Goal: Information Seeking & Learning: Find specific page/section

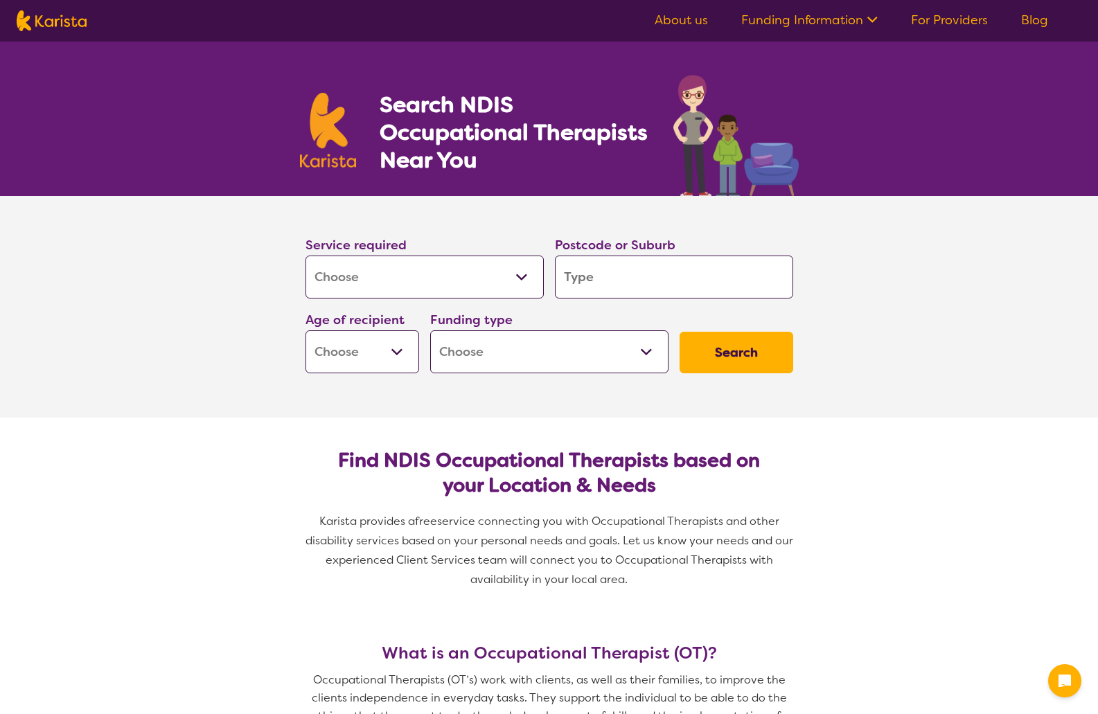
select select "[MEDICAL_DATA]"
click at [583, 267] on input "search" at bounding box center [674, 277] width 238 height 43
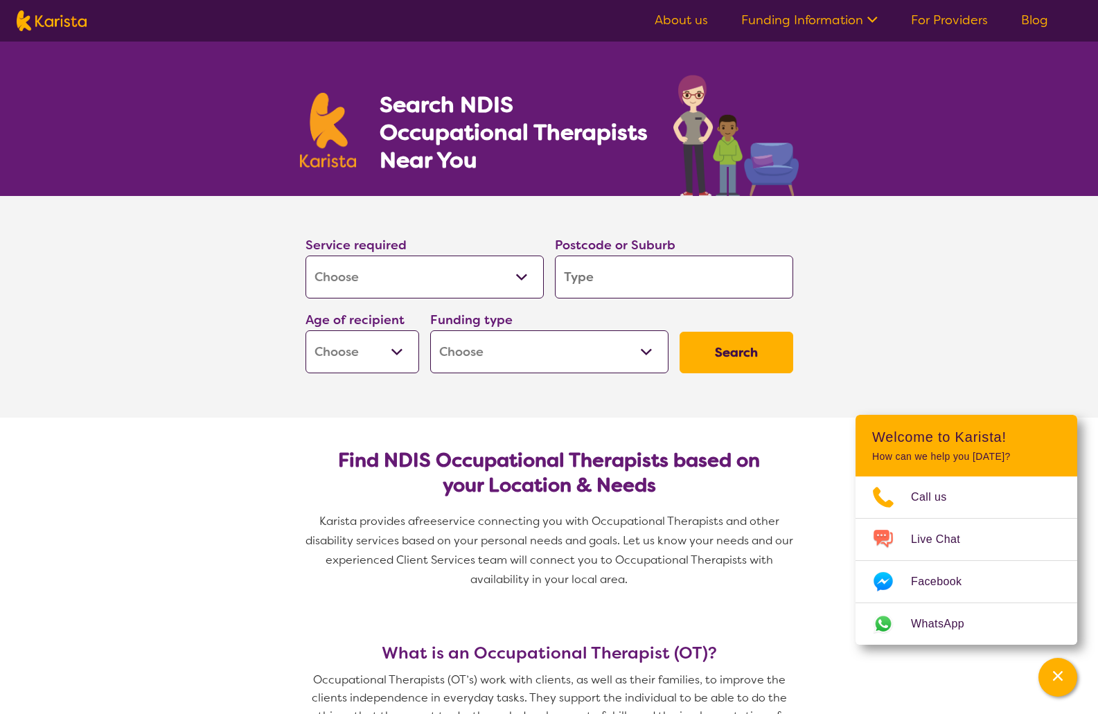
type input "2"
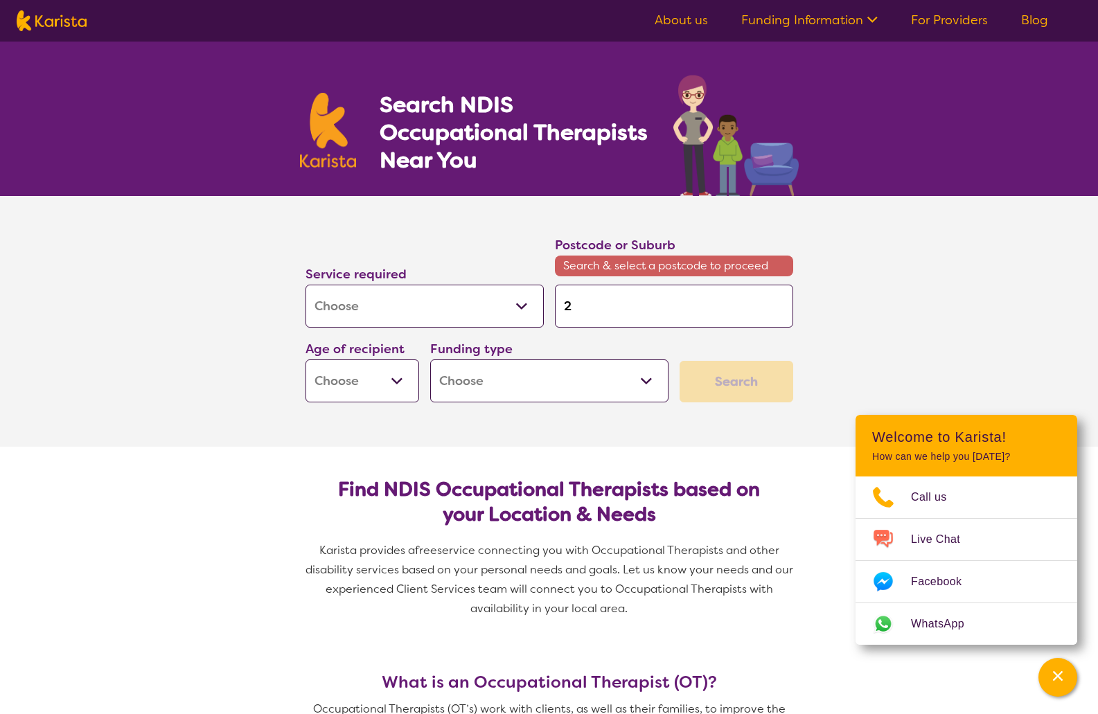
type input "22"
type input "221"
type input "2216"
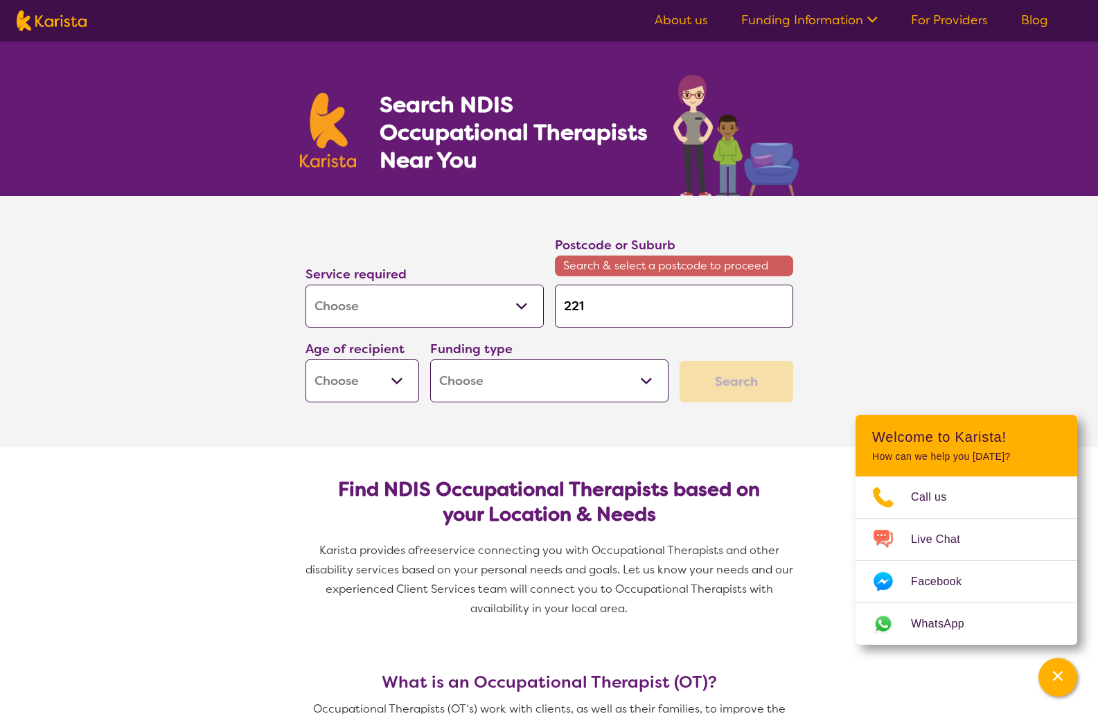
type input "2216"
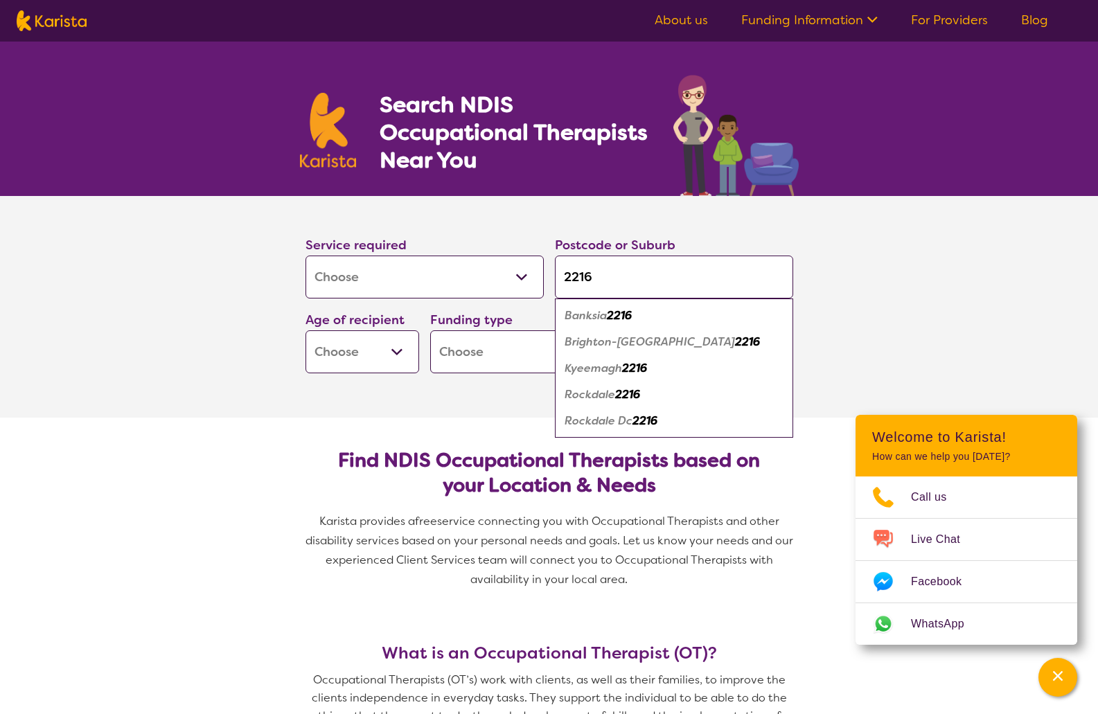
type input "2216"
click at [637, 341] on em "Brighton-[GEOGRAPHIC_DATA]" at bounding box center [650, 342] width 170 height 15
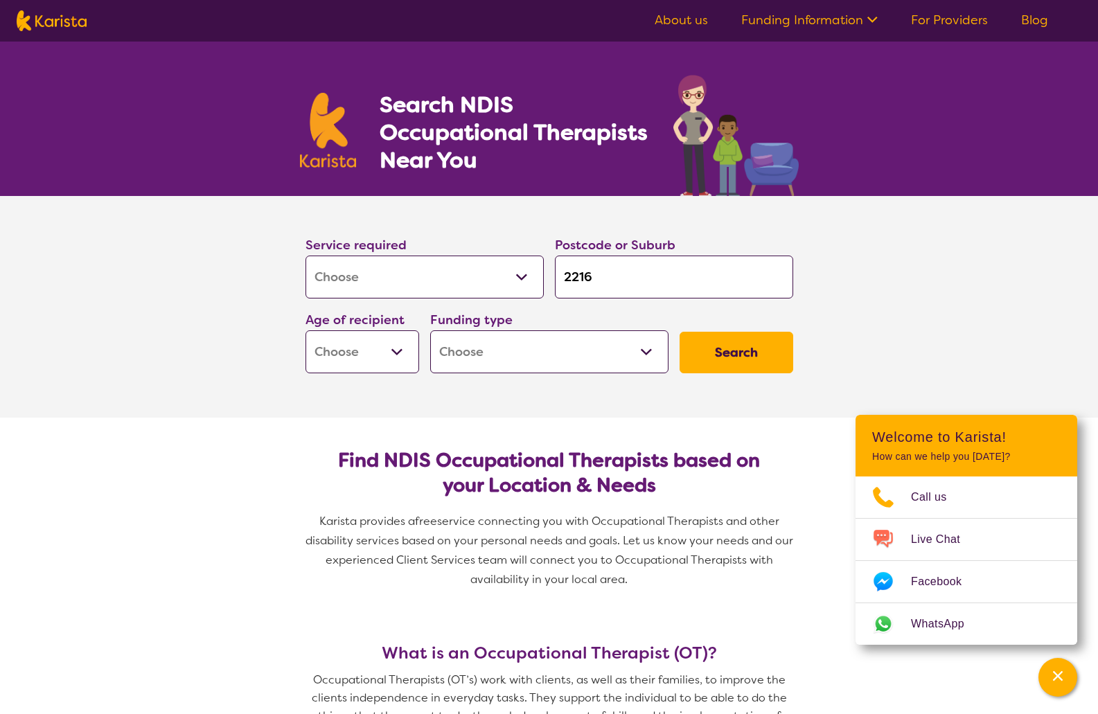
click at [376, 356] on select "Early Childhood - 0 to 9 Child - 10 to 11 Adolescent - 12 to 17 Adult - 18 to 6…" at bounding box center [363, 351] width 114 height 43
select select "EC"
click at [306, 330] on select "Early Childhood - 0 to 9 Child - 10 to 11 Adolescent - 12 to 17 Adult - 18 to 6…" at bounding box center [363, 351] width 114 height 43
select select "EC"
click at [538, 355] on select "Home Care Package (HCP) National Disability Insurance Scheme (NDIS) I don't know" at bounding box center [549, 351] width 238 height 43
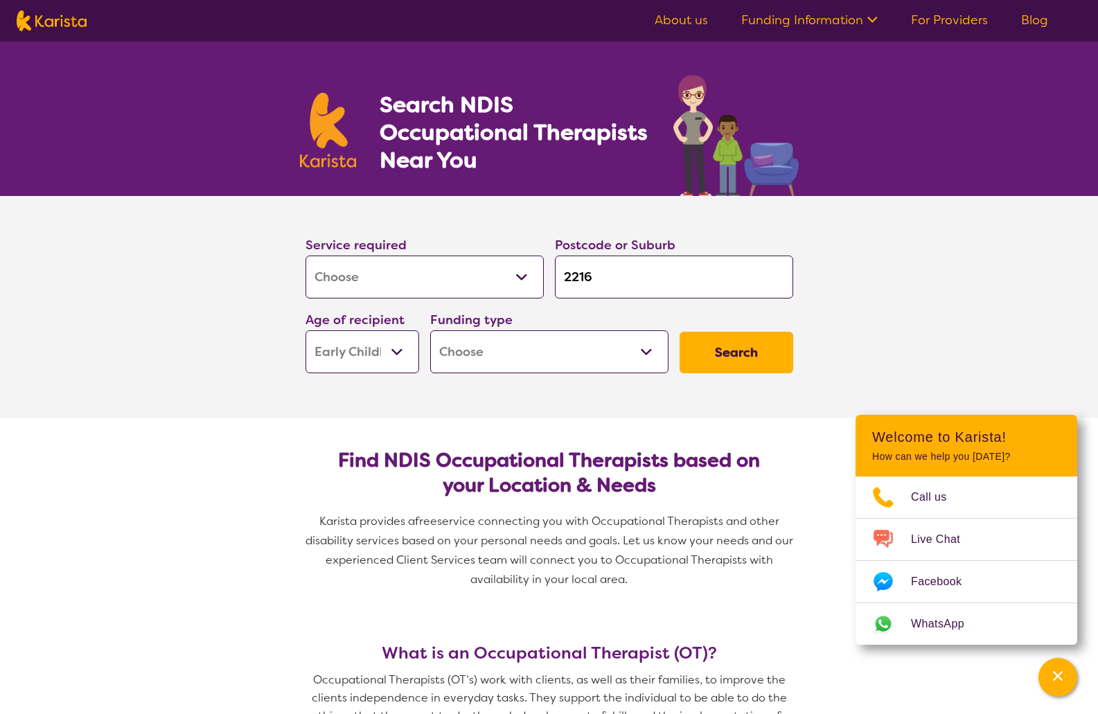
select select "NDIS"
click at [430, 330] on select "Home Care Package (HCP) National Disability Insurance Scheme (NDIS) I don't know" at bounding box center [549, 351] width 238 height 43
select select "NDIS"
click at [732, 348] on button "Search" at bounding box center [737, 353] width 114 height 42
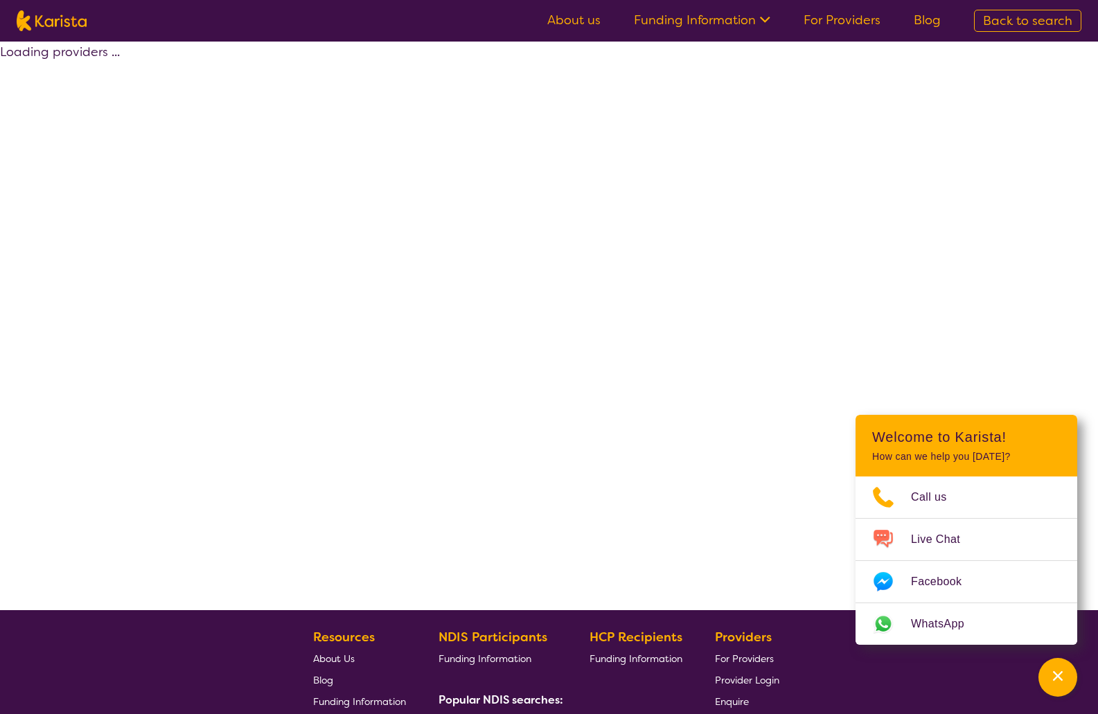
select select "by_score"
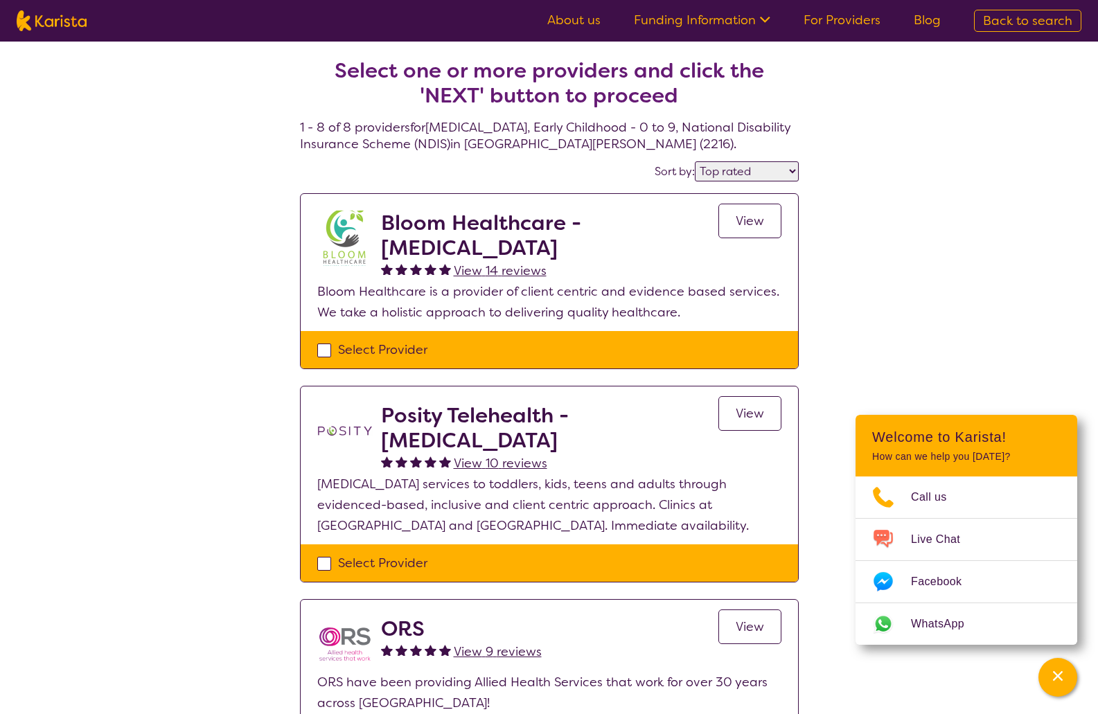
click at [750, 215] on span "View" at bounding box center [750, 221] width 28 height 17
